Goal: Information Seeking & Learning: Get advice/opinions

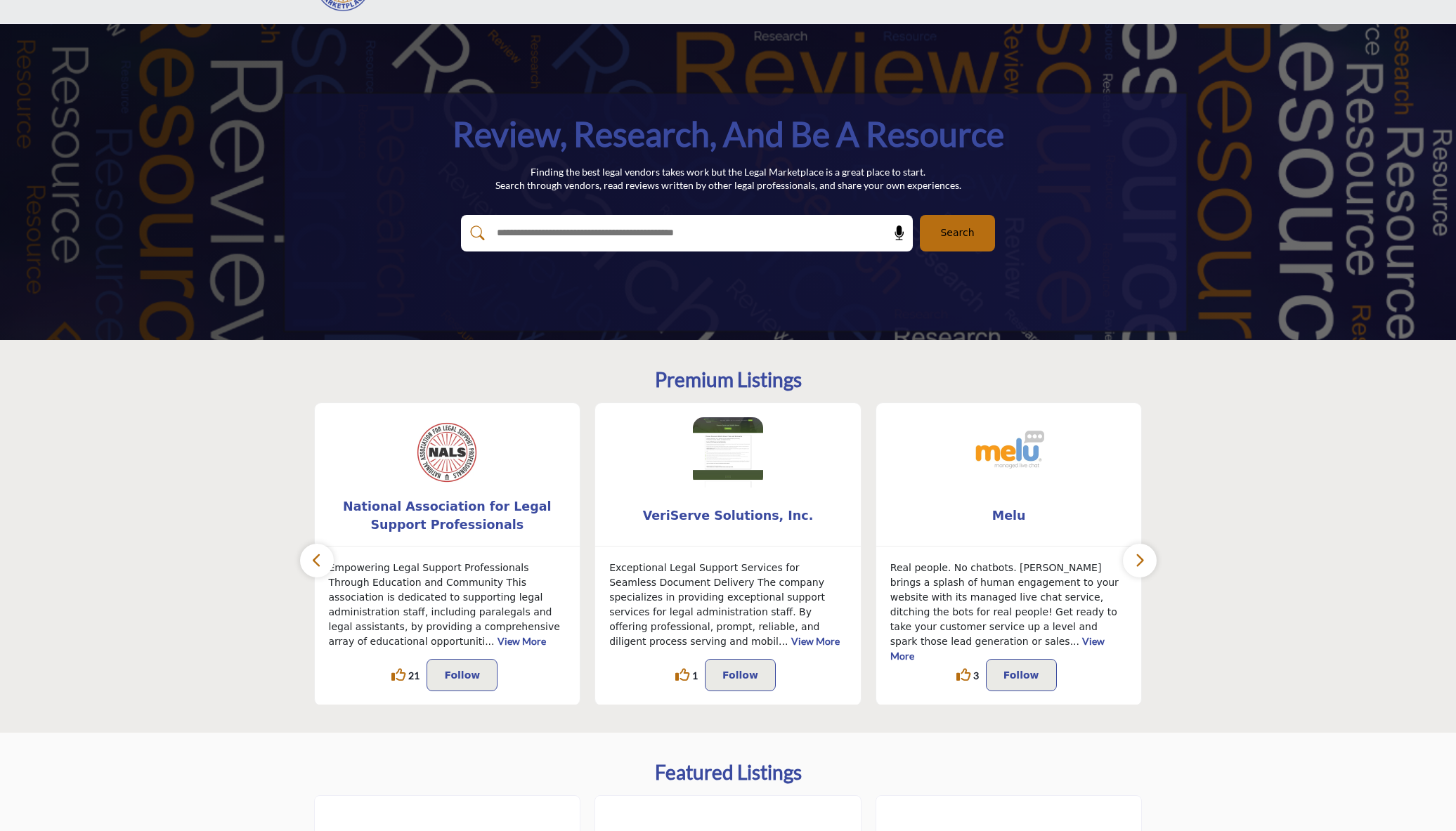
scroll to position [211, 0]
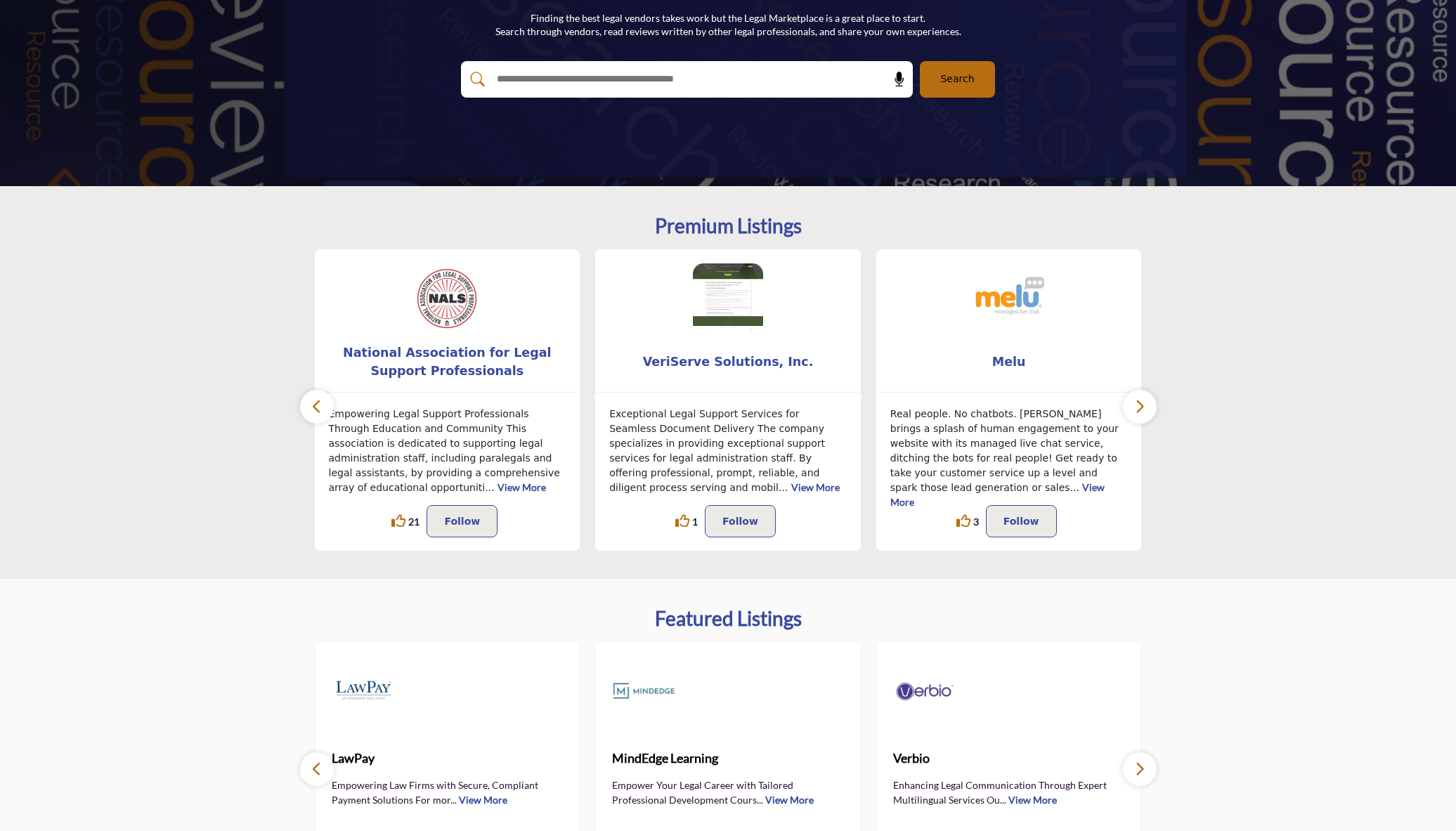
click at [1148, 415] on button "button" at bounding box center [1139, 407] width 34 height 34
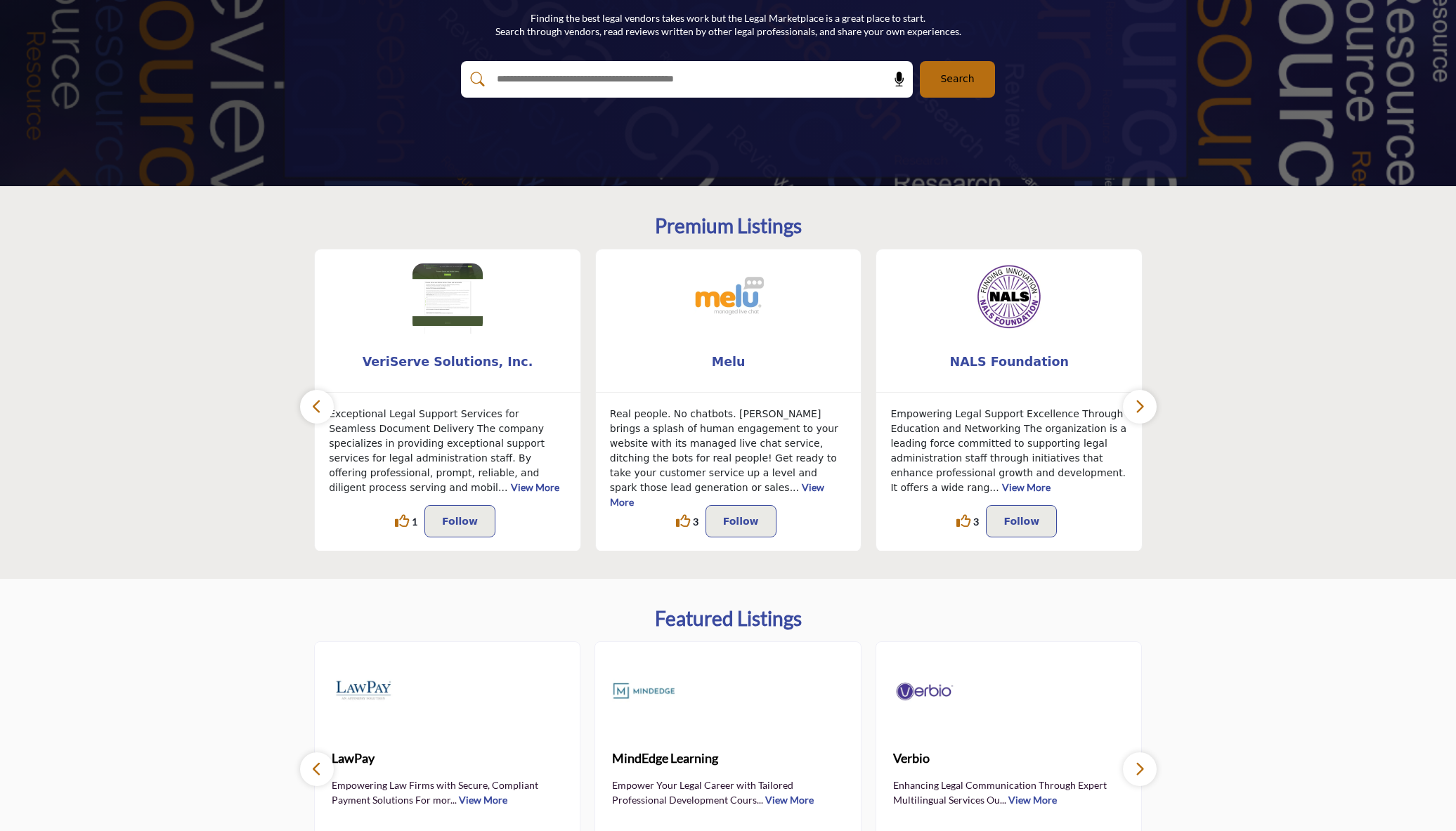
click at [1148, 415] on button "button" at bounding box center [1139, 407] width 34 height 34
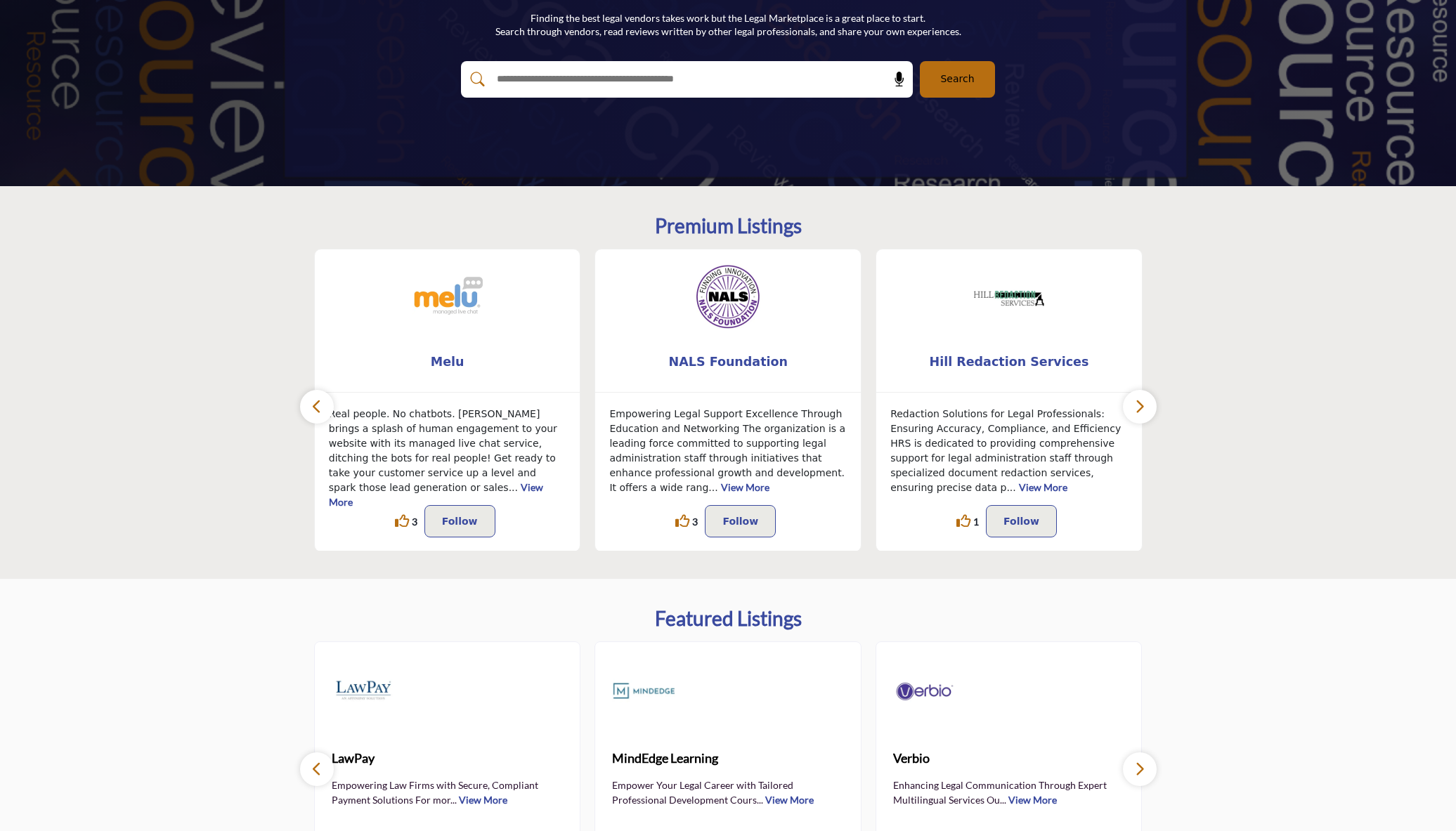
click at [1148, 415] on button "button" at bounding box center [1139, 407] width 34 height 34
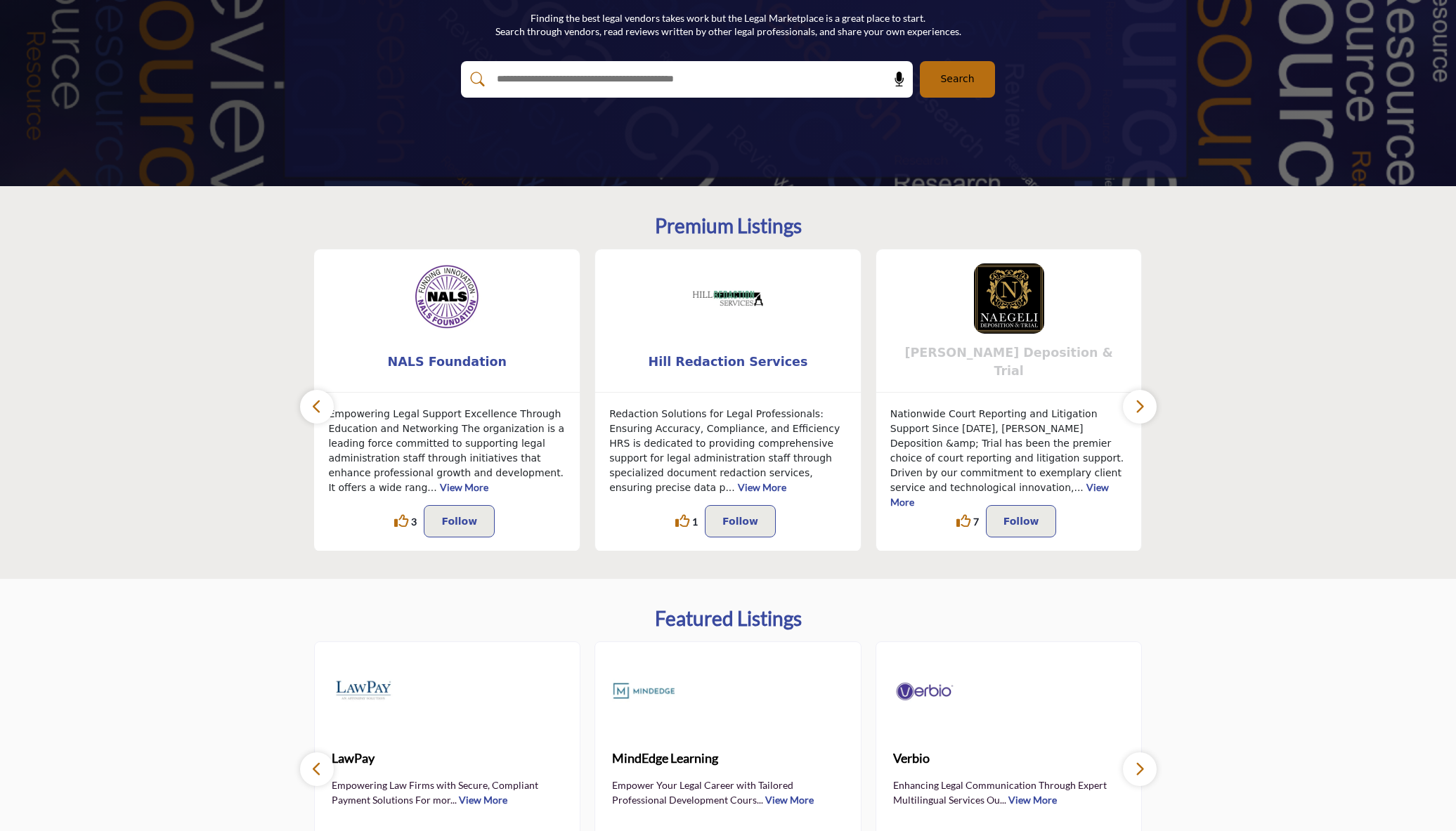
click at [1045, 363] on span "[PERSON_NAME] Deposition & Trial" at bounding box center [1009, 362] width 223 height 37
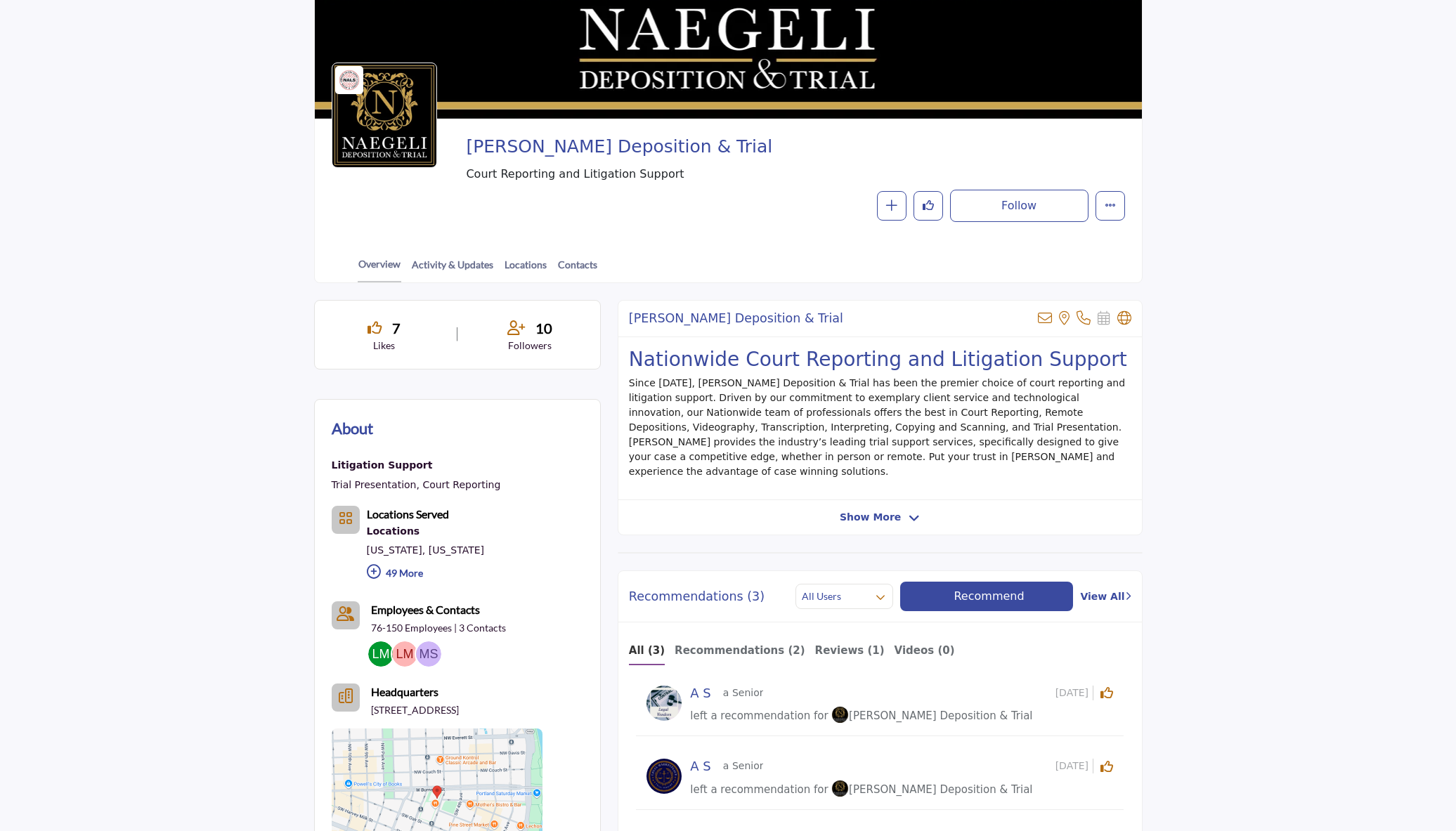
scroll to position [351, 0]
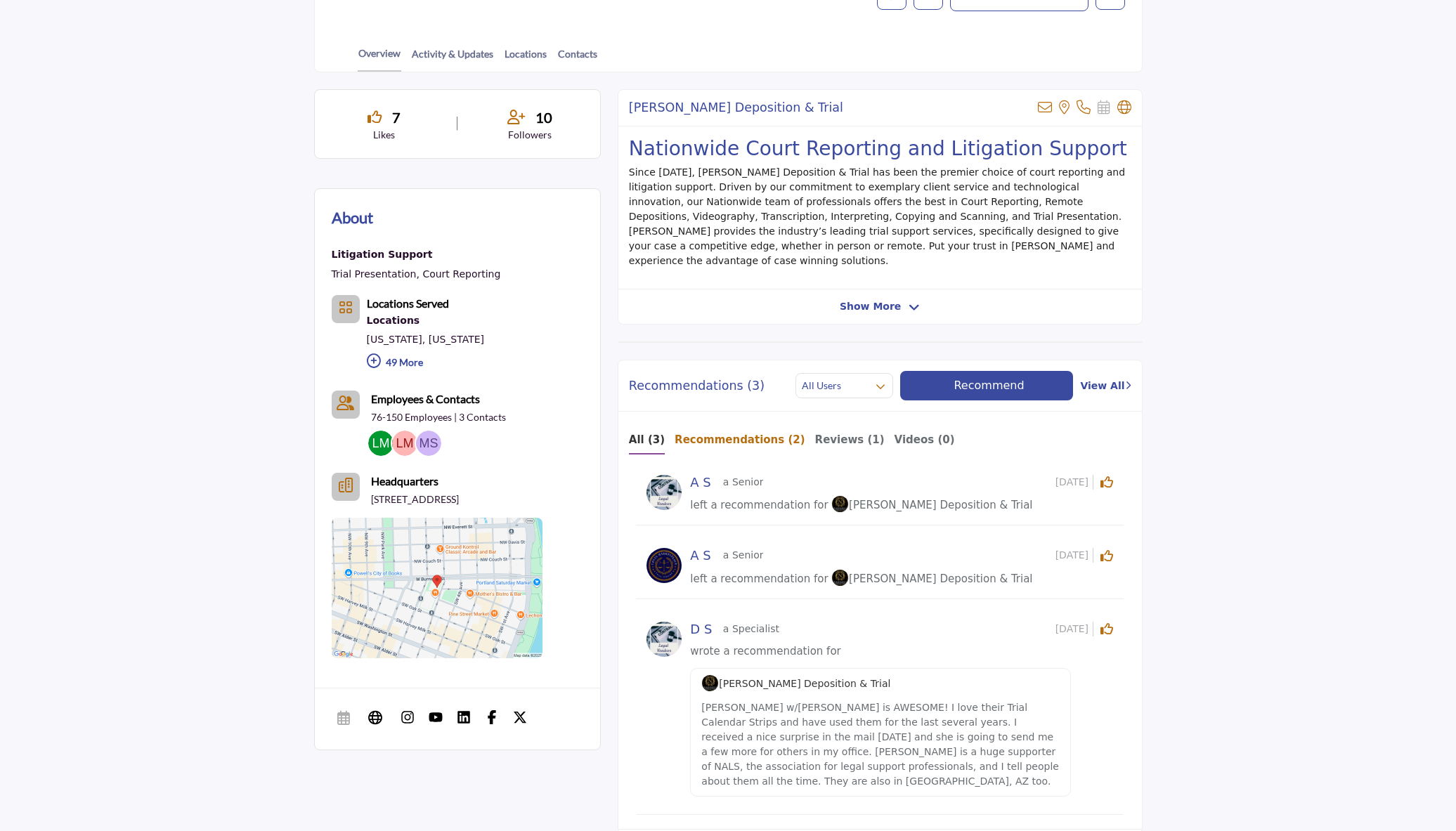
click at [719, 433] on b "Recommendations (2)" at bounding box center [739, 440] width 131 height 13
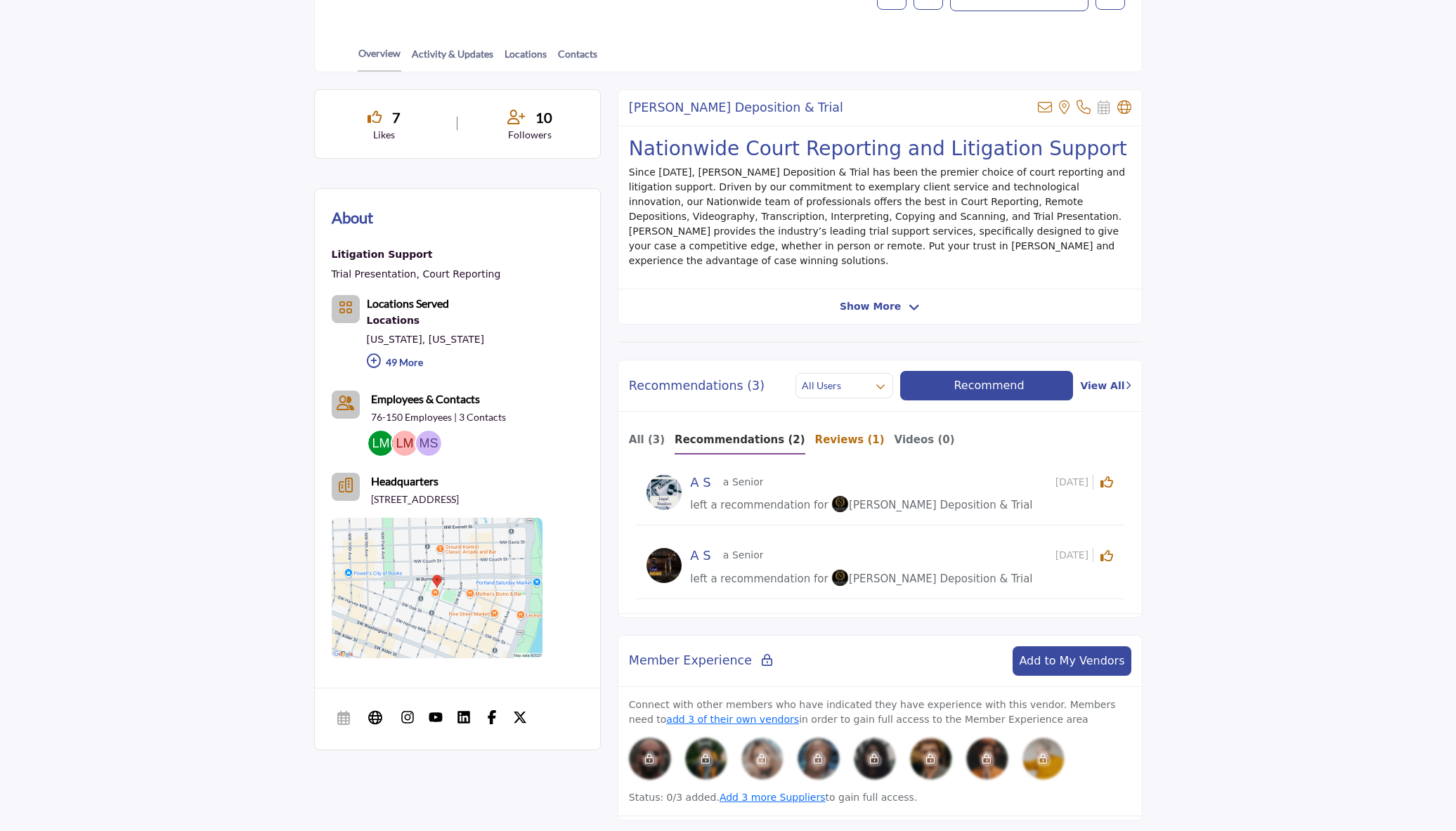
click at [815, 433] on b "Reviews (1)" at bounding box center [850, 440] width 70 height 13
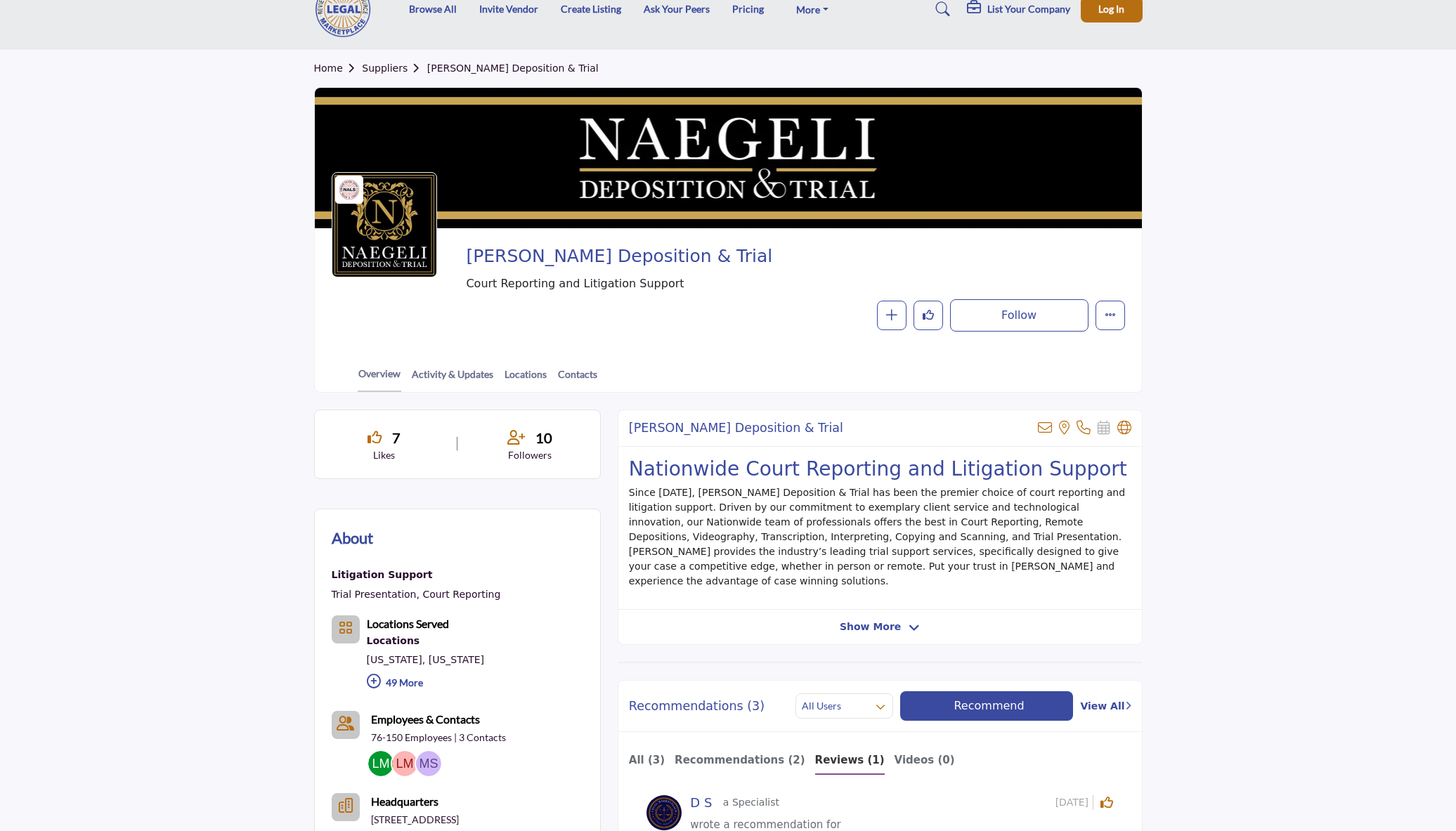
scroll to position [0, 0]
